Goal: Book appointment/travel/reservation

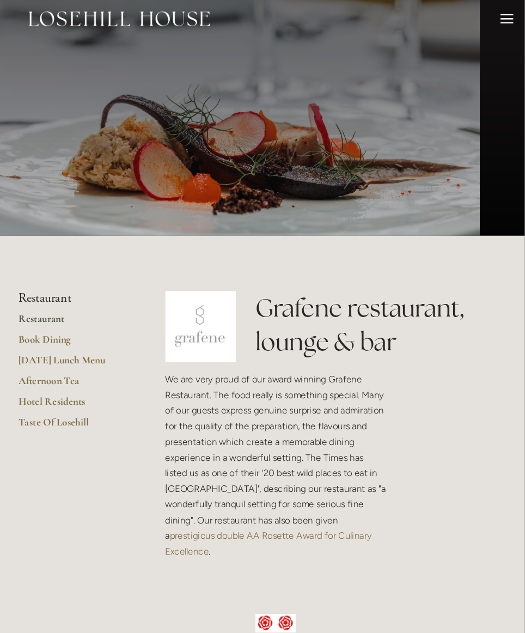
scroll to position [9, 0]
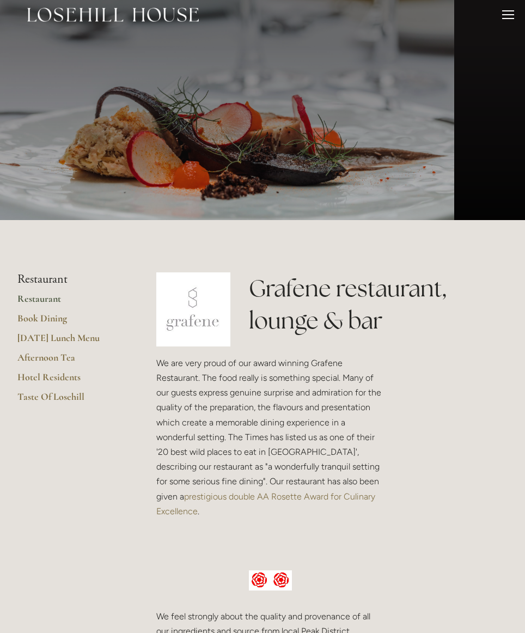
click at [28, 342] on link "[DATE] Lunch Menu" at bounding box center [69, 342] width 104 height 20
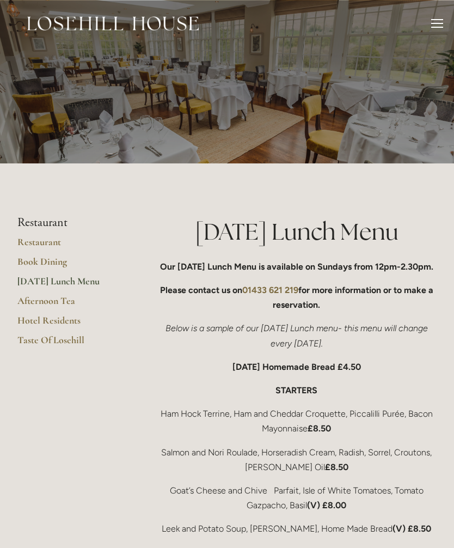
click at [30, 265] on link "Book Dining" at bounding box center [69, 266] width 104 height 20
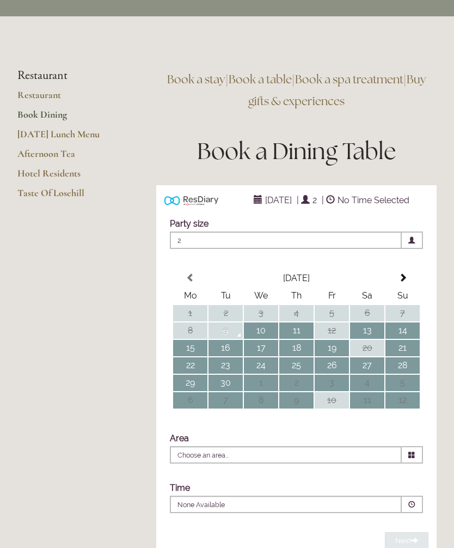
scroll to position [38, 0]
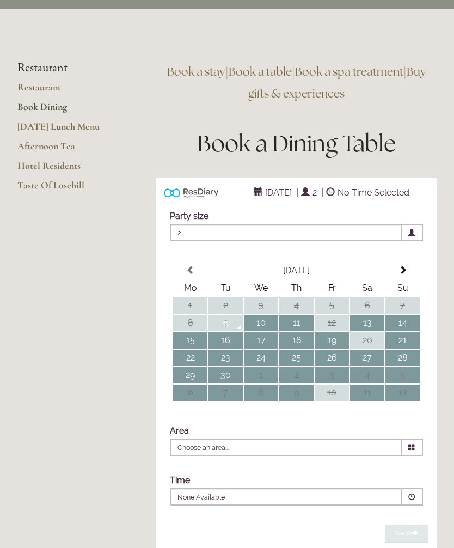
click at [399, 349] on td "21" at bounding box center [403, 340] width 34 height 16
type input "Any Area"
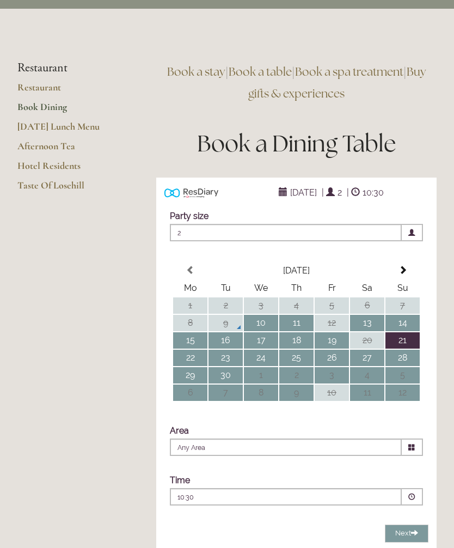
click at [184, 497] on p "10:30" at bounding box center [259, 498] width 163 height 10
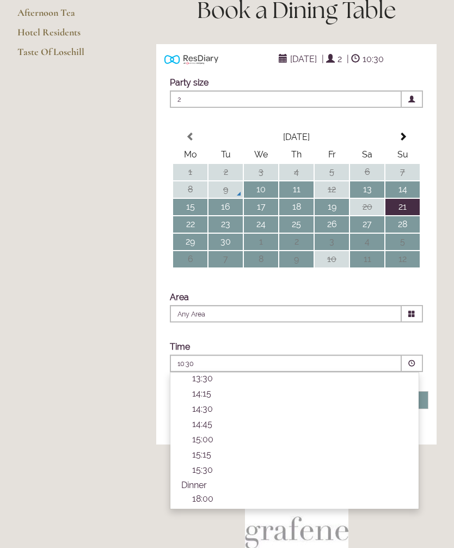
scroll to position [213, 0]
click at [202, 413] on p "14:30" at bounding box center [300, 408] width 216 height 10
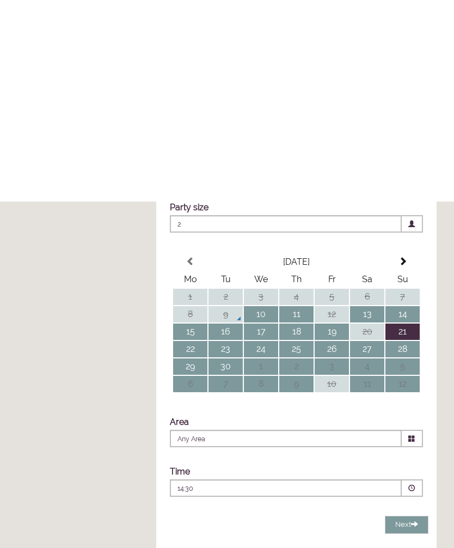
scroll to position [0, 0]
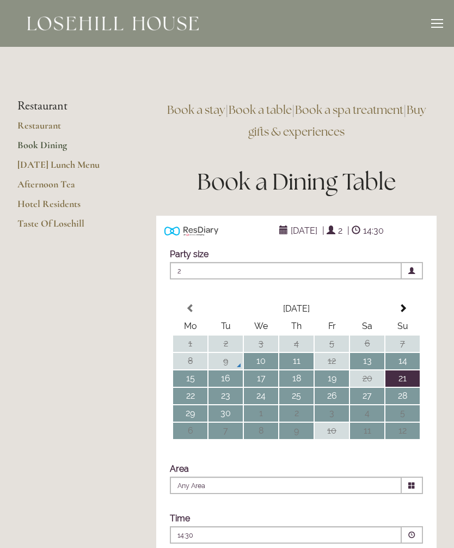
click at [30, 169] on link "[DATE] Lunch Menu" at bounding box center [69, 169] width 104 height 20
click at [34, 219] on link "Taste Of Losehill" at bounding box center [69, 227] width 104 height 20
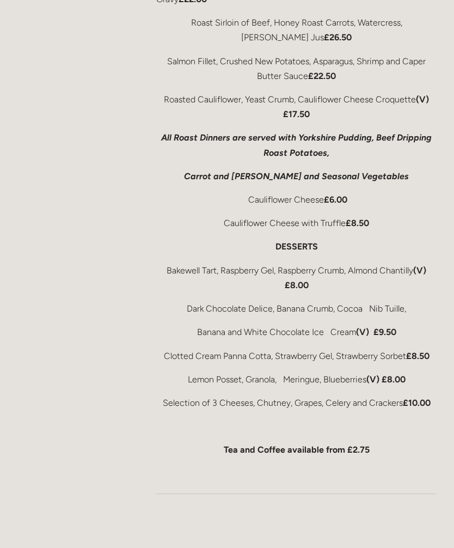
scroll to position [592, 0]
